Goal: Find specific page/section: Find specific page/section

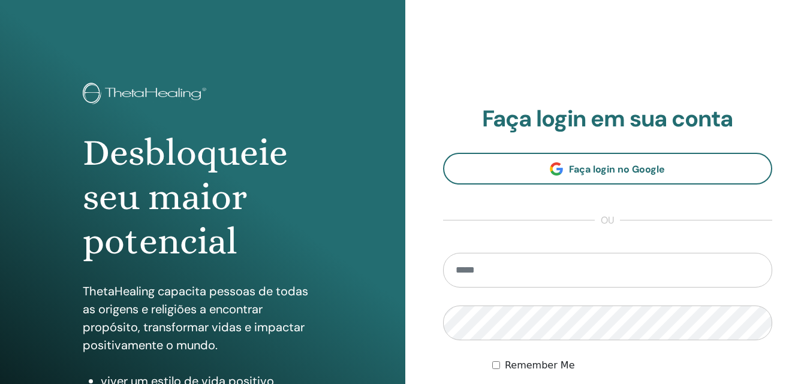
scroll to position [191, 0]
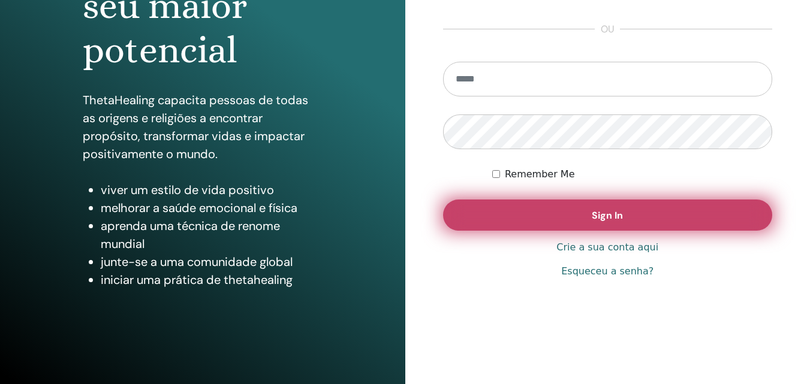
type input "**********"
click at [581, 217] on button "Sign In" at bounding box center [608, 215] width 330 height 31
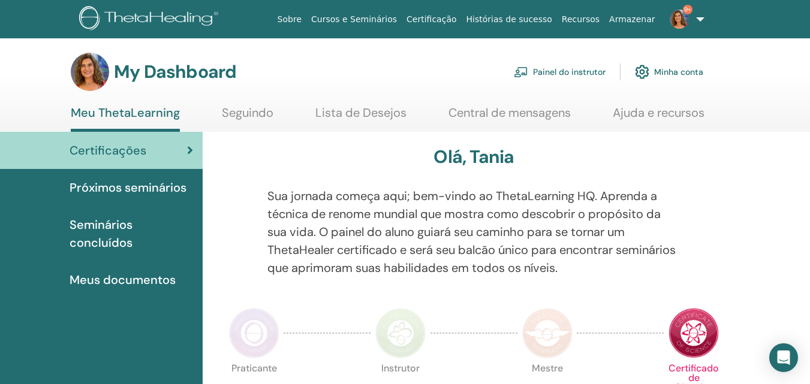
click at [573, 70] on link "Painel do instrutor" at bounding box center [560, 72] width 92 height 26
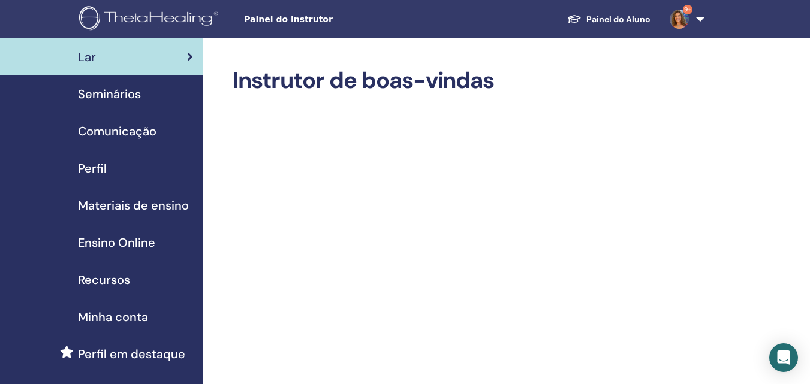
click at [118, 92] on span "Seminários" at bounding box center [109, 94] width 63 height 18
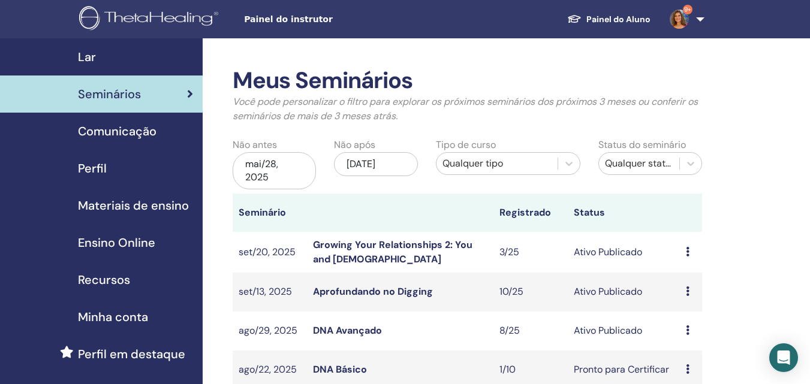
scroll to position [120, 0]
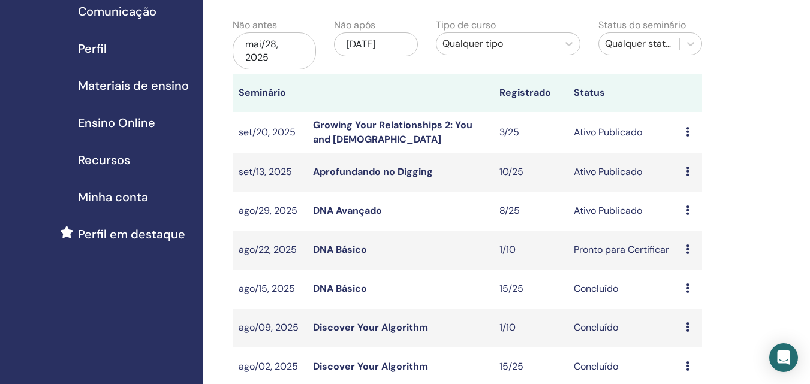
click at [329, 205] on link "DNA Avançado" at bounding box center [347, 210] width 69 height 13
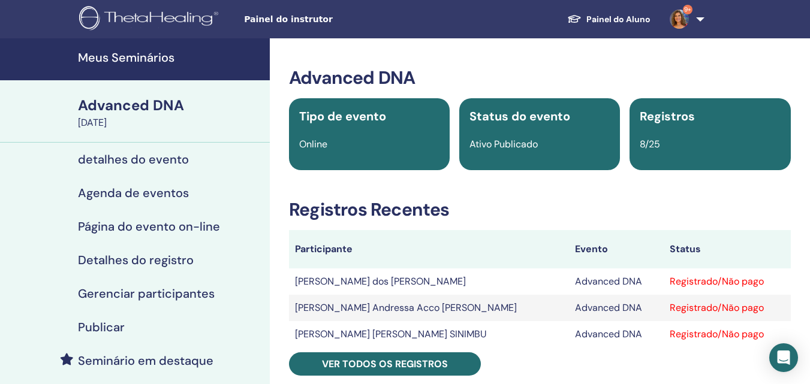
scroll to position [60, 0]
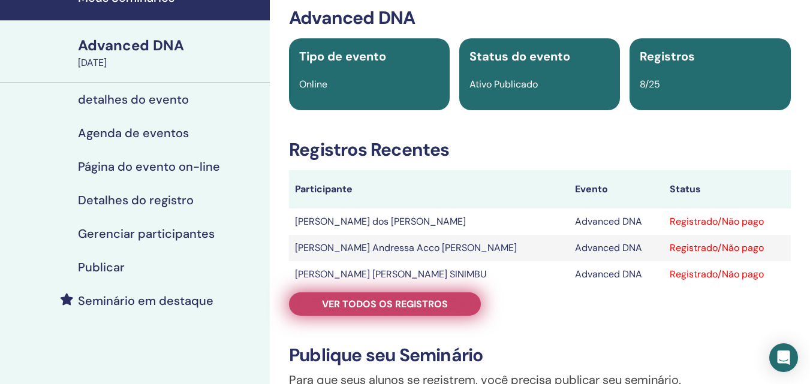
click at [357, 302] on span "Ver todos os registros" at bounding box center [385, 304] width 126 height 13
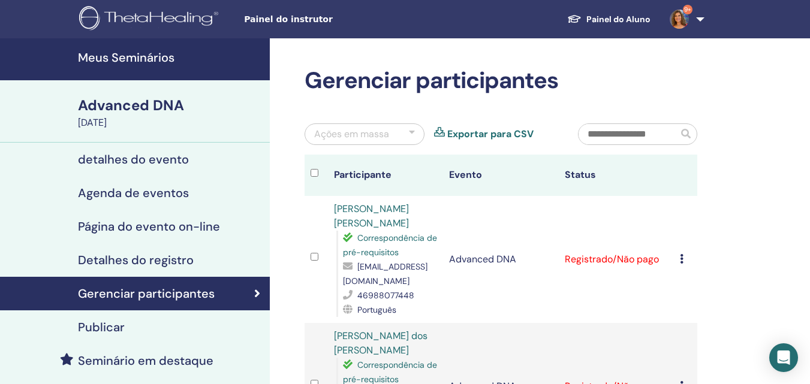
click at [147, 55] on h4 "Meus Seminários" at bounding box center [170, 57] width 185 height 14
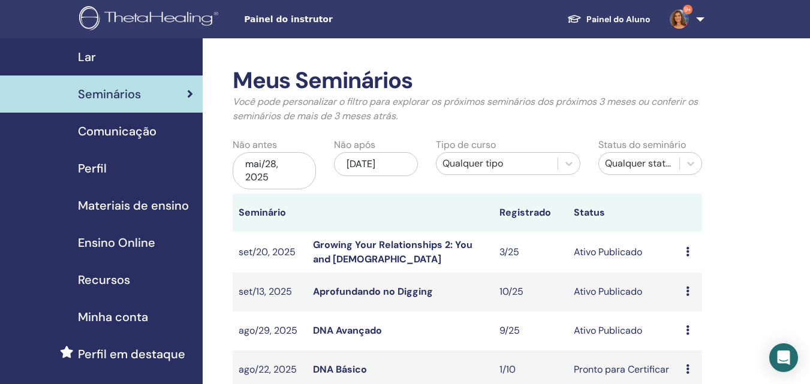
click at [372, 291] on link "Aprofundando no Digging" at bounding box center [373, 291] width 120 height 13
